Goal: Find specific page/section: Find specific page/section

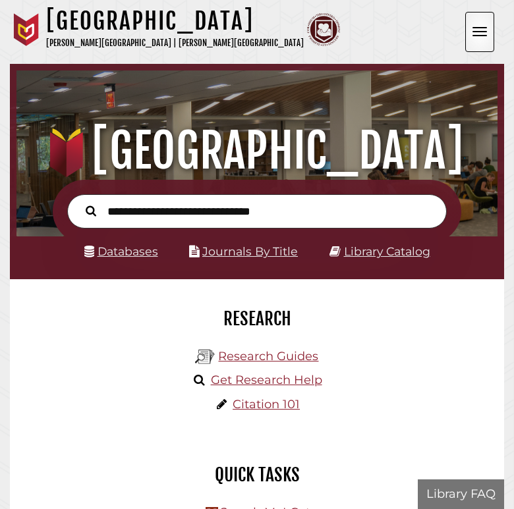
scroll to position [158, 474]
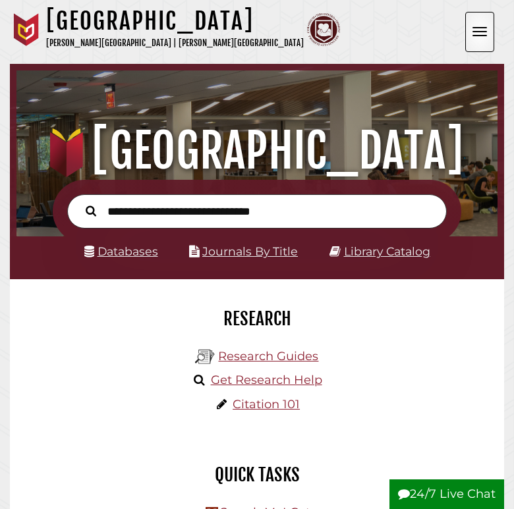
click at [476, 29] on button "Open the menu" at bounding box center [479, 32] width 29 height 40
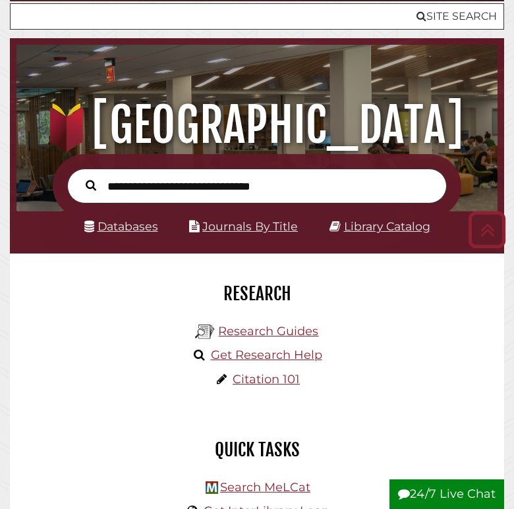
scroll to position [18, 0]
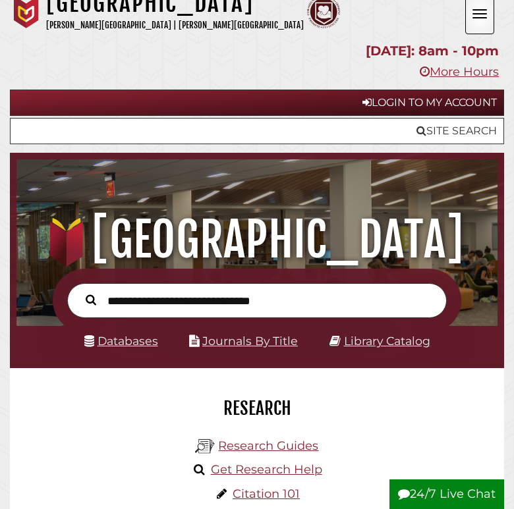
click at [137, 342] on link "Databases" at bounding box center [121, 341] width 74 height 14
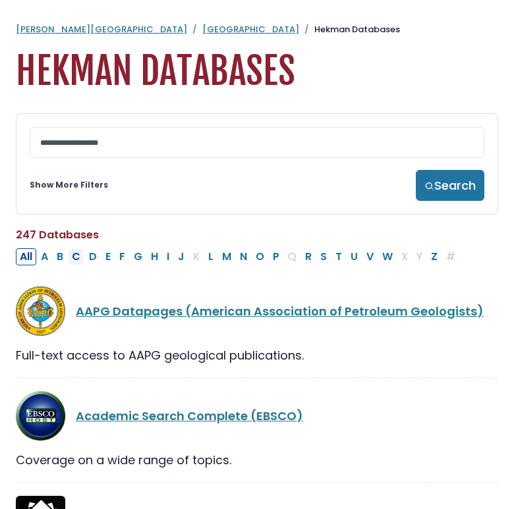
click at [77, 264] on button "C" at bounding box center [76, 256] width 16 height 17
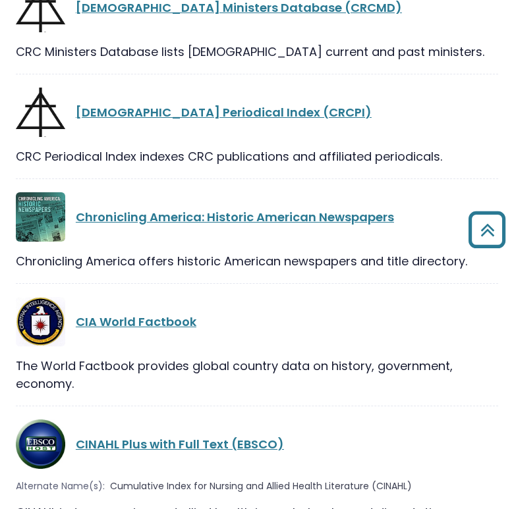
scroll to position [1894, 0]
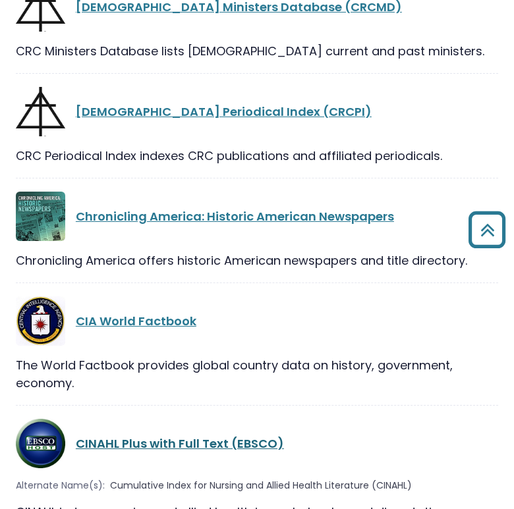
click at [105, 435] on link "CINAHL Plus with Full Text (EBSCO)" at bounding box center [180, 443] width 208 height 16
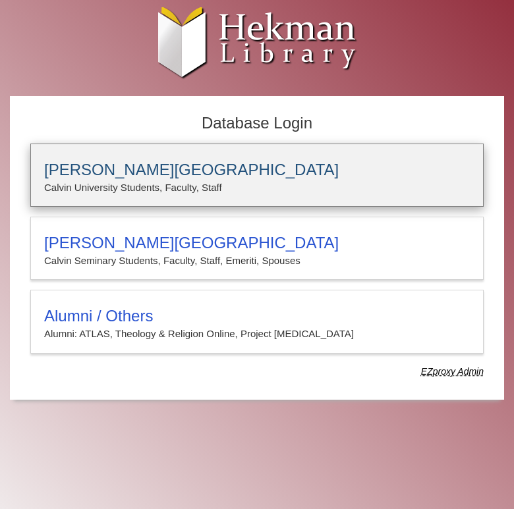
click at [171, 178] on div "[PERSON_NAME][GEOGRAPHIC_DATA] [PERSON_NAME] University Students, Faculty, Staff" at bounding box center [256, 175] width 453 height 63
